Goal: Information Seeking & Learning: Learn about a topic

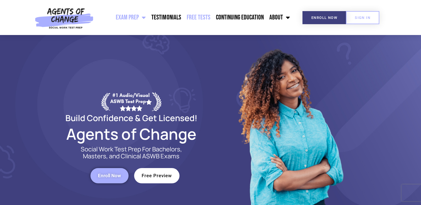
click at [203, 16] on link "Free Tests" at bounding box center [198, 18] width 29 height 14
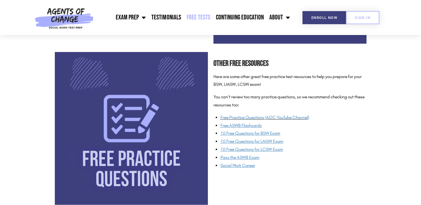
scroll to position [392, 0]
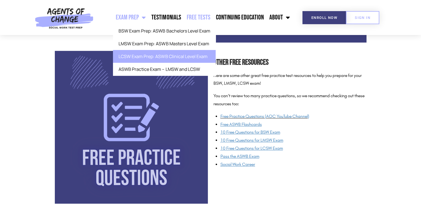
click at [144, 58] on link "LCSW Exam Prep: ASWB Clinical Level Exam" at bounding box center [164, 56] width 103 height 13
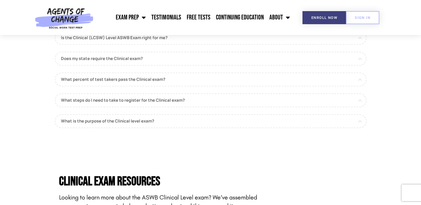
scroll to position [530, 0]
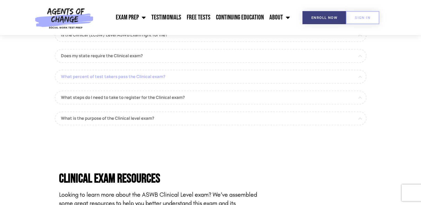
click at [291, 77] on link "What percent of test takers pass the Clinical exam?" at bounding box center [211, 77] width 312 height 14
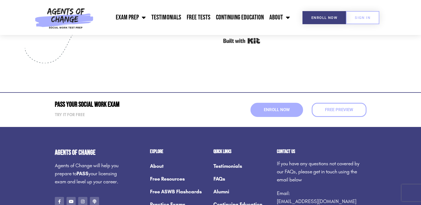
scroll to position [2170, 0]
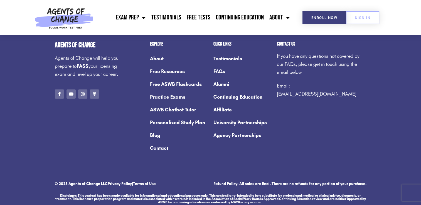
click at [177, 74] on link "Free Resources" at bounding box center [179, 71] width 58 height 13
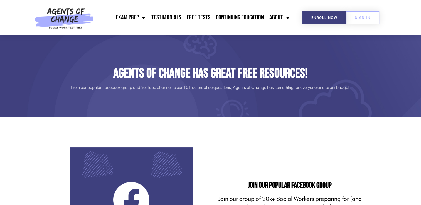
click at [83, 21] on img at bounding box center [64, 17] width 64 height 35
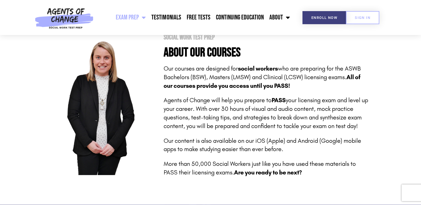
scroll to position [226, 0]
